Goal: Transaction & Acquisition: Purchase product/service

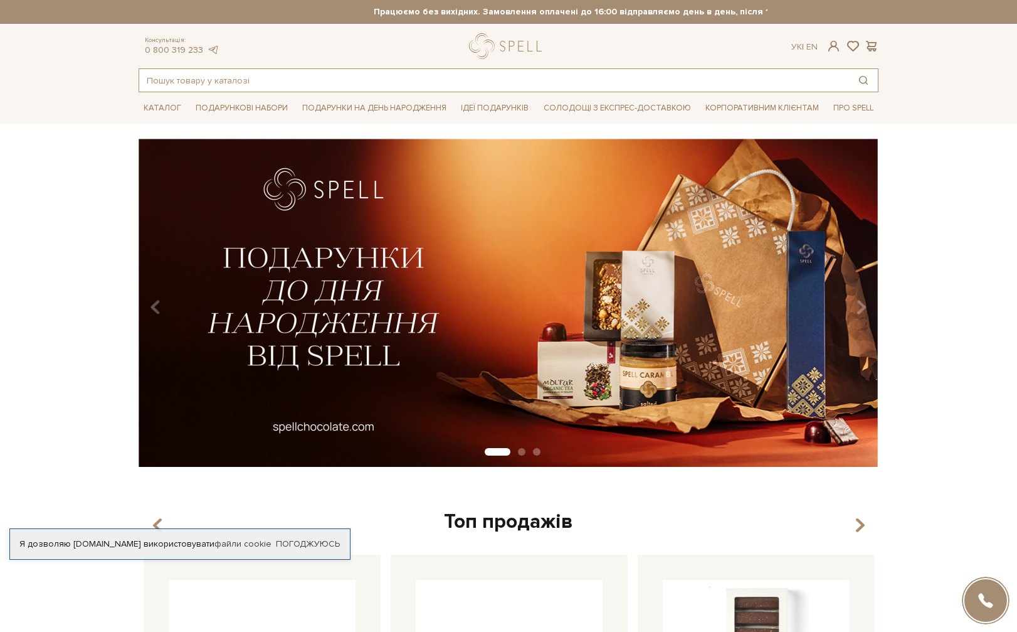
click at [265, 72] on input "text" at bounding box center [494, 80] width 710 height 23
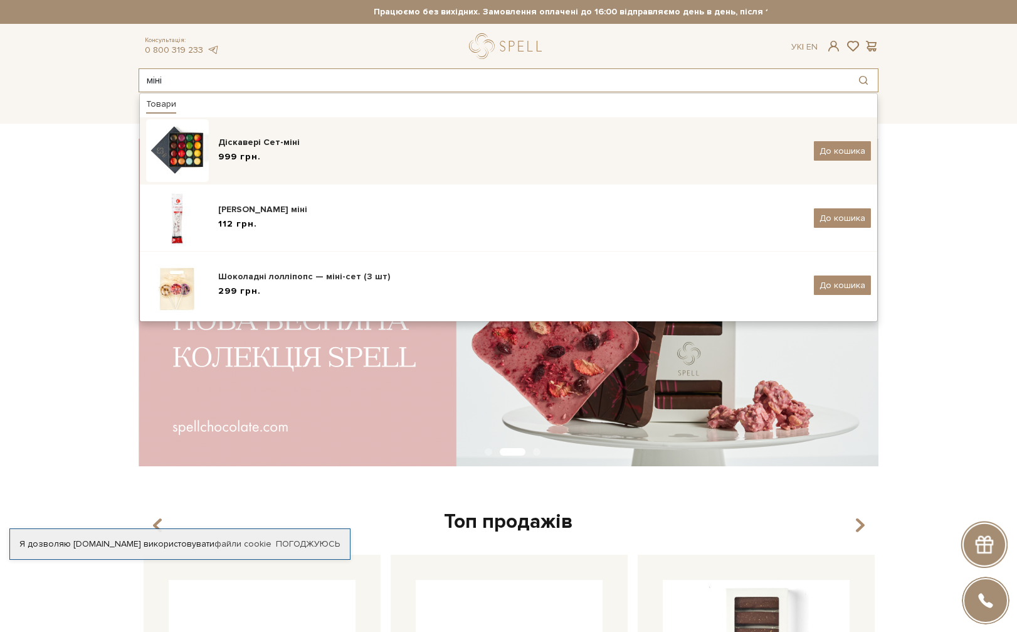
type input "міні"
click at [272, 145] on div "Діскавері Сет-міні" at bounding box center [511, 142] width 586 height 13
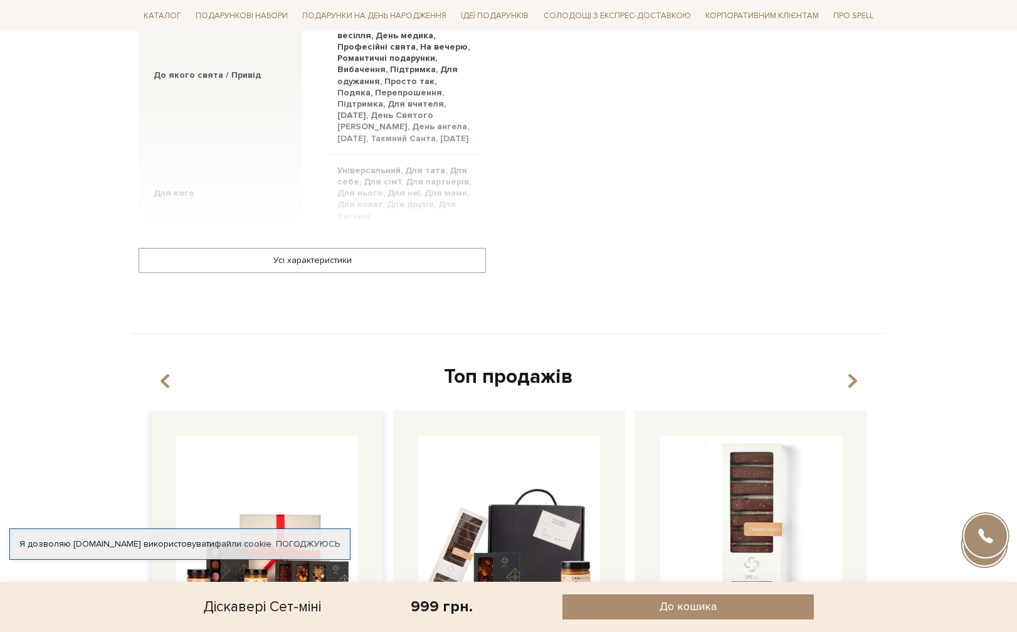
scroll to position [1317, 0]
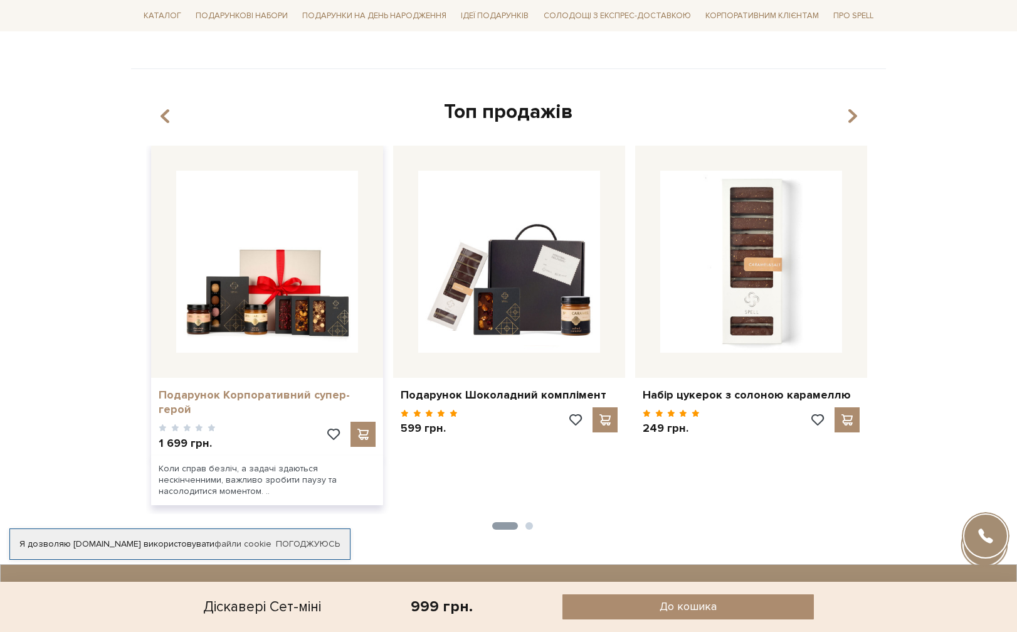
click at [286, 391] on link "Подарунок Корпоративний супер-герой" at bounding box center [267, 402] width 217 height 29
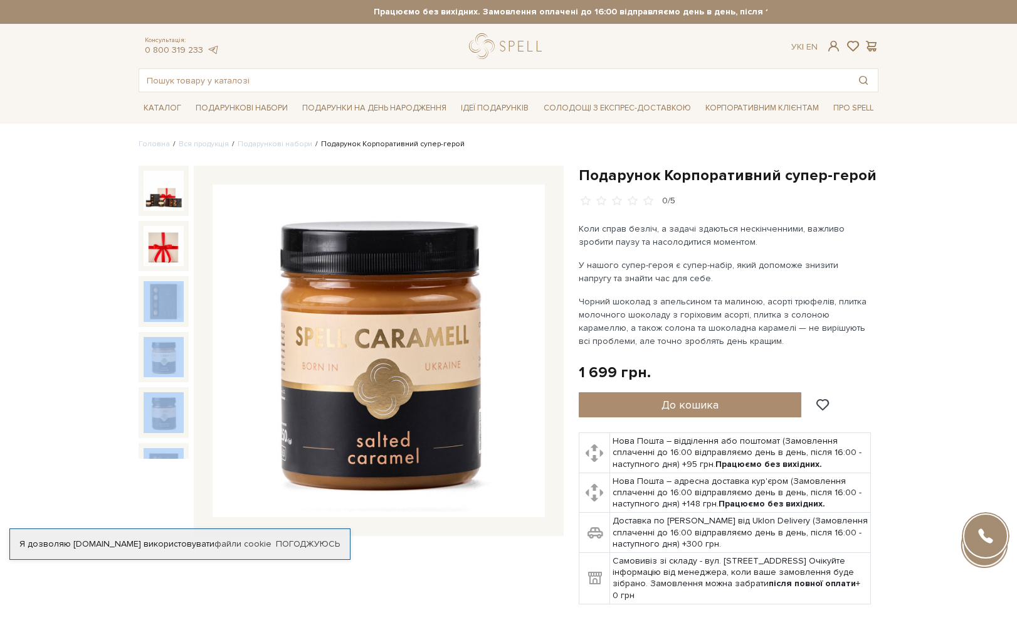
drag, startPoint x: 199, startPoint y: 263, endPoint x: 197, endPoint y: 289, distance: 25.2
click at [197, 289] on div at bounding box center [351, 351] width 425 height 370
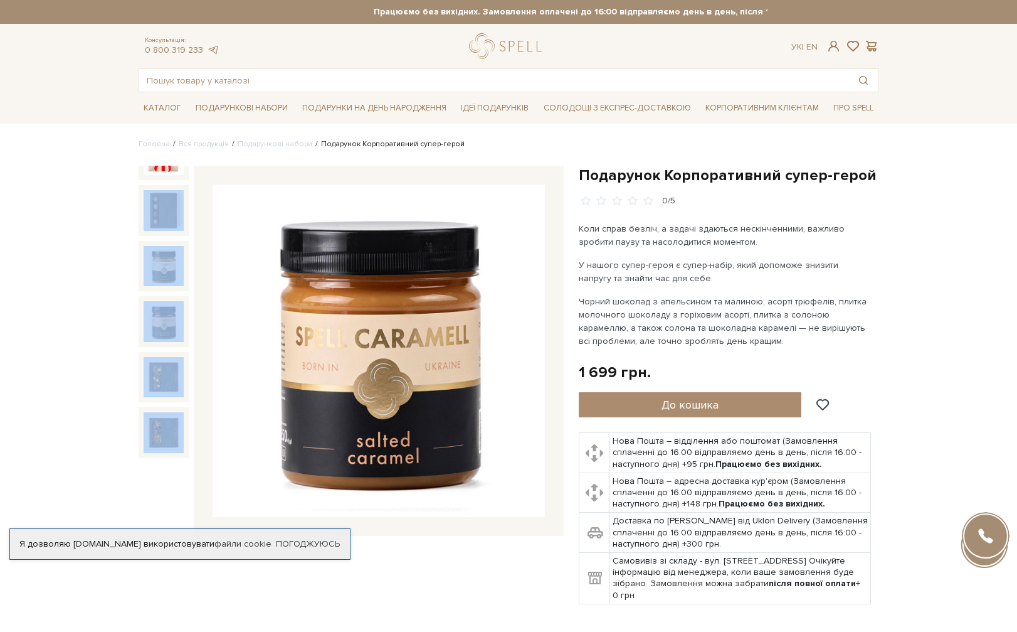
scroll to position [134, 0]
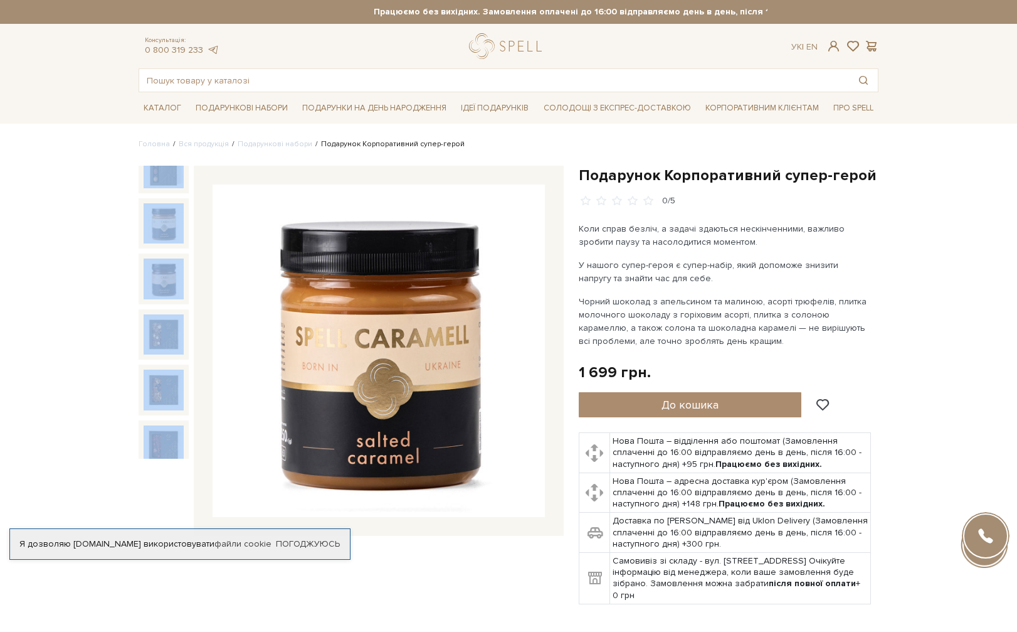
click at [235, 462] on img at bounding box center [379, 350] width 332 height 332
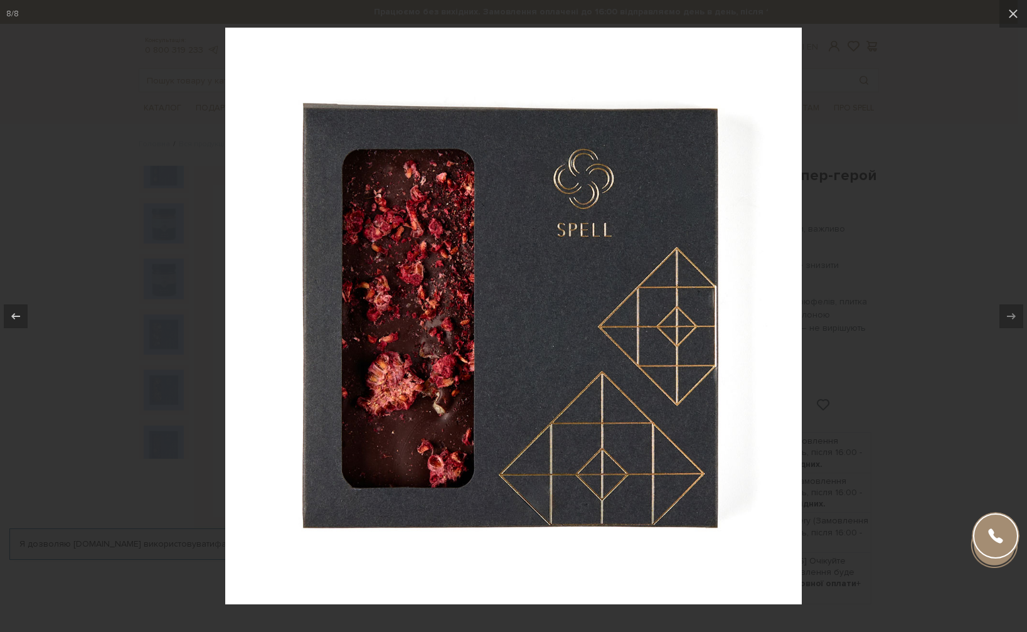
click at [898, 445] on div at bounding box center [513, 316] width 1027 height 632
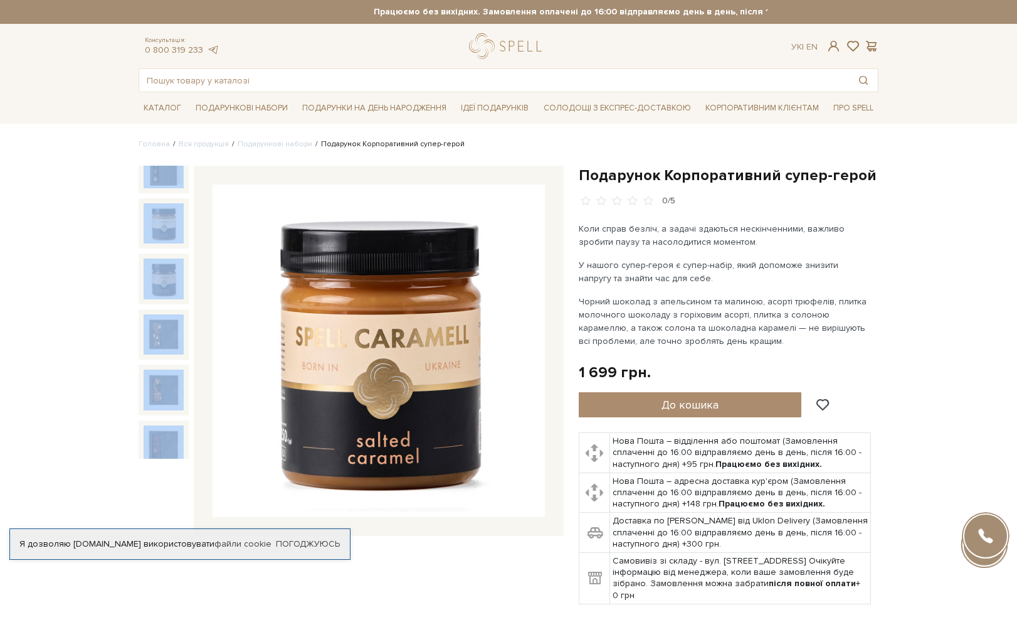
click at [347, 551] on div "Подарунок Корпоративний супер-герой 0/5" at bounding box center [351, 392] width 440 height 453
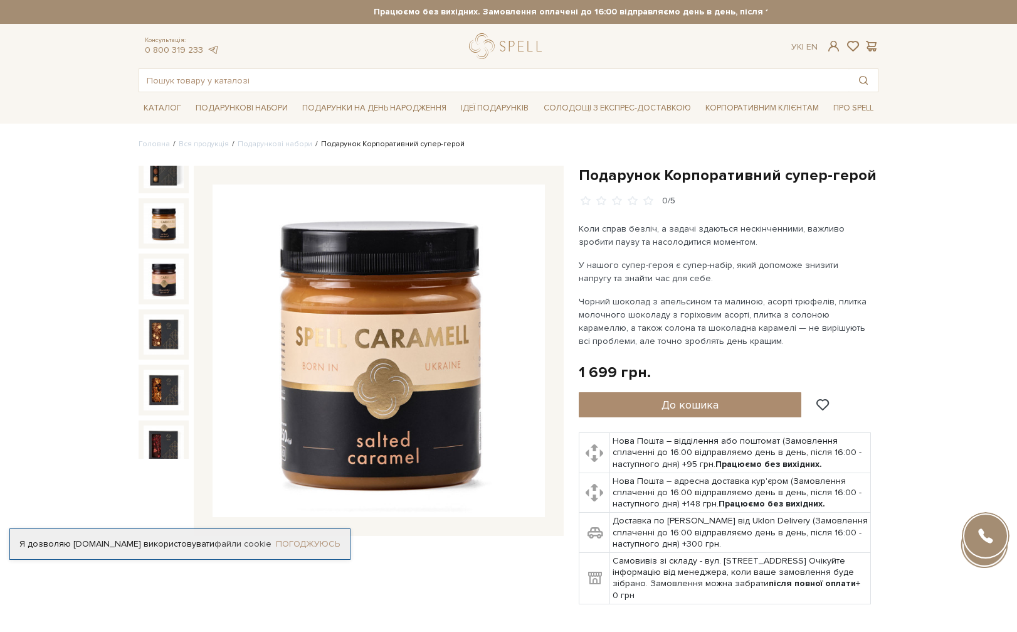
click at [325, 538] on link "Погоджуюсь" at bounding box center [308, 543] width 64 height 11
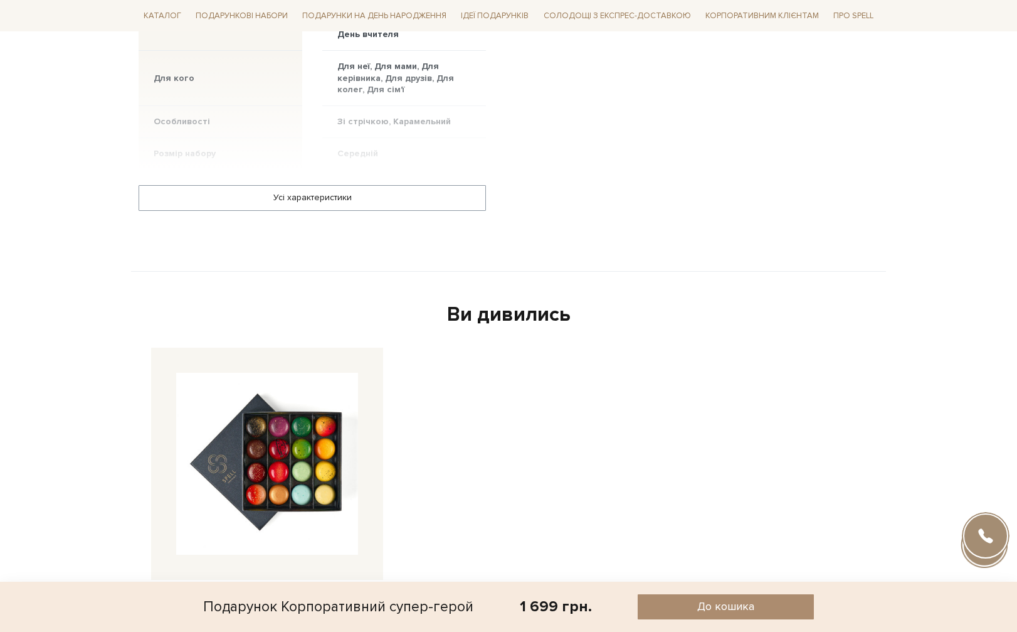
scroll to position [941, 0]
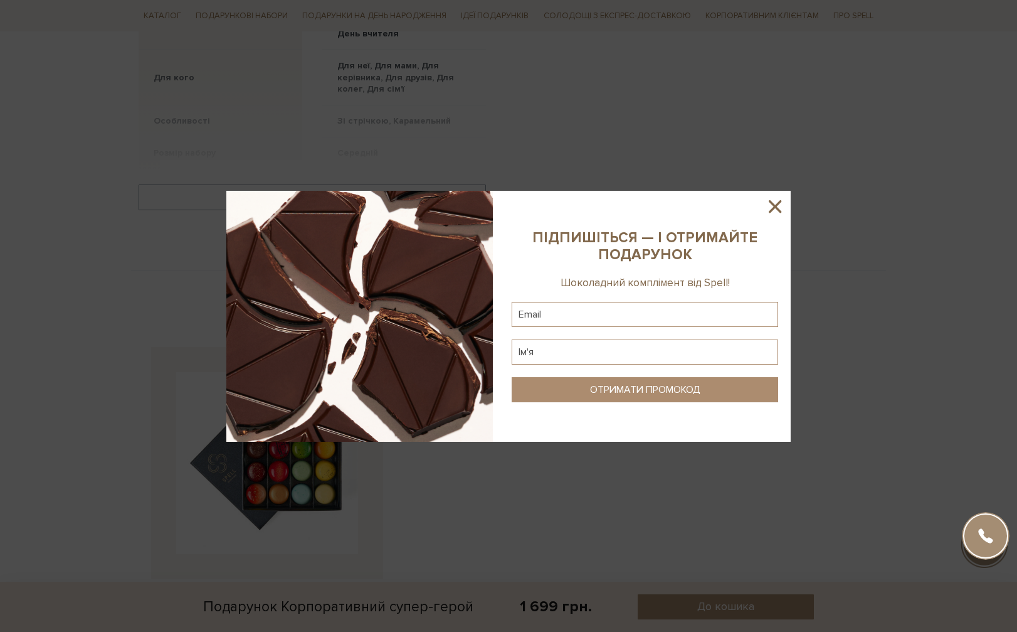
drag, startPoint x: 790, startPoint y: 204, endPoint x: 785, endPoint y: 221, distance: 18.4
click at [790, 204] on sys-column-static at bounding box center [645, 316] width 292 height 251
click at [780, 204] on icon at bounding box center [775, 206] width 21 height 21
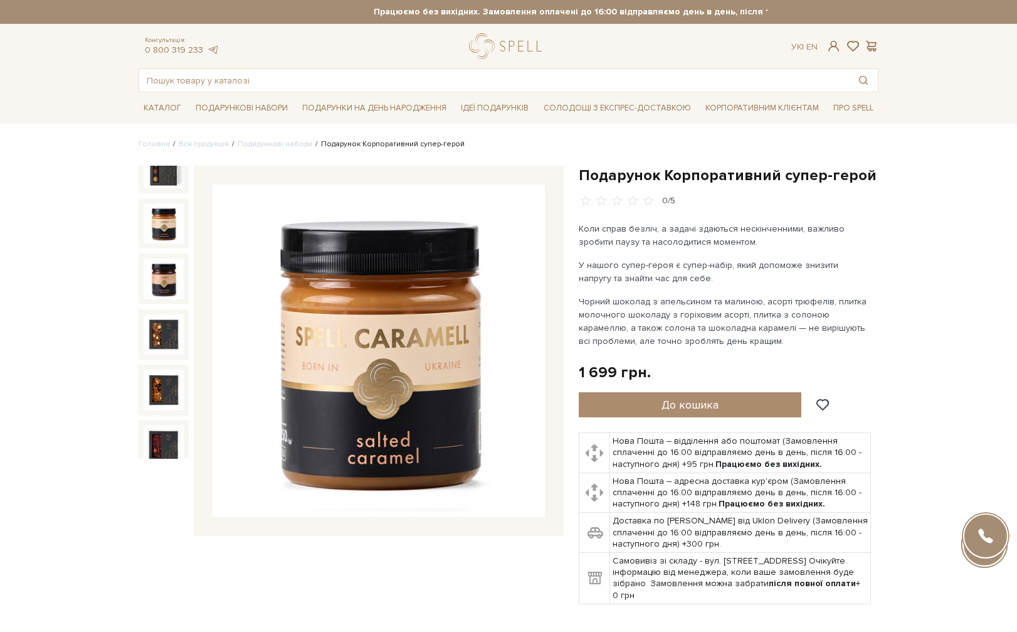
scroll to position [0, 0]
